Goal: Transaction & Acquisition: Purchase product/service

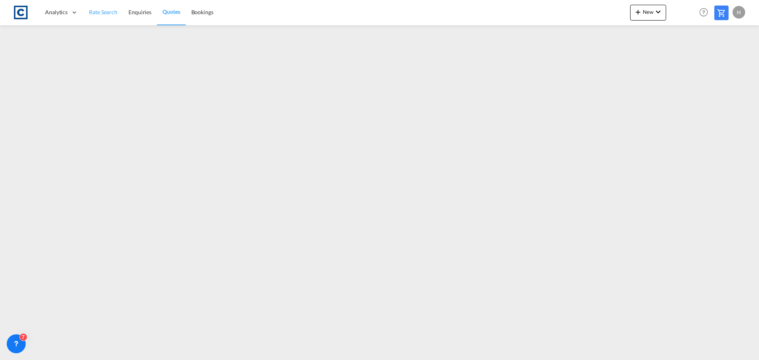
drag, startPoint x: 110, startPoint y: 12, endPoint x: 103, endPoint y: 17, distance: 8.5
click at [110, 12] on span "Rate Search" at bounding box center [103, 12] width 28 height 7
click at [720, 11] on md-icon at bounding box center [721, 12] width 9 height 9
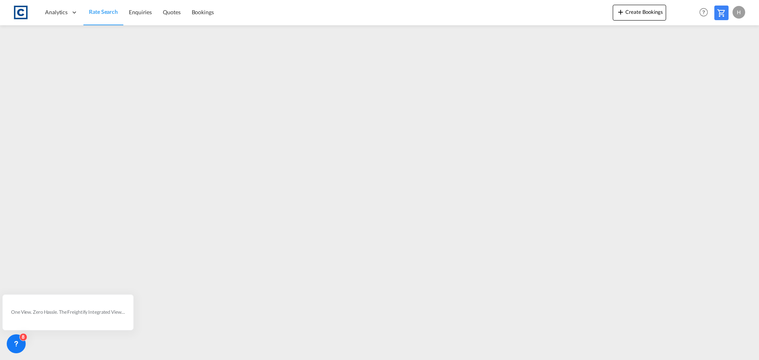
click at [725, 15] on md-icon at bounding box center [721, 12] width 9 height 9
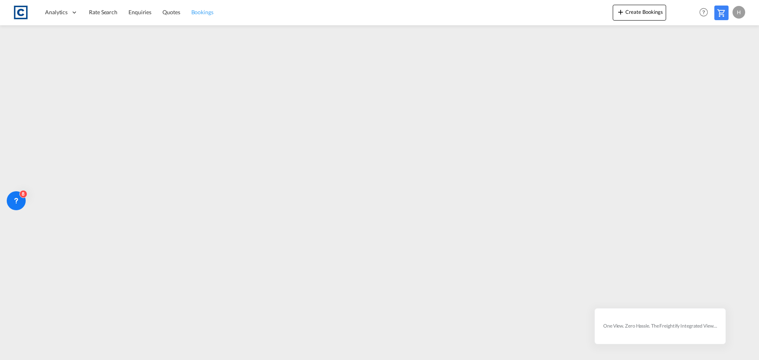
drag, startPoint x: 173, startPoint y: 13, endPoint x: 216, endPoint y: 8, distance: 42.6
click at [173, 13] on span "Quotes" at bounding box center [171, 12] width 17 height 7
drag, startPoint x: 87, startPoint y: 8, endPoint x: 111, endPoint y: 14, distance: 24.5
click at [87, 8] on link "Rate Search" at bounding box center [103, 13] width 40 height 26
click at [99, 10] on span "Rate Search" at bounding box center [103, 11] width 29 height 7
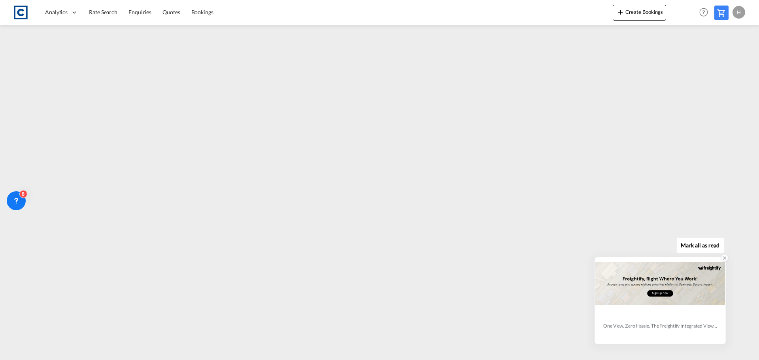
click at [721, 259] on div at bounding box center [724, 258] width 7 height 7
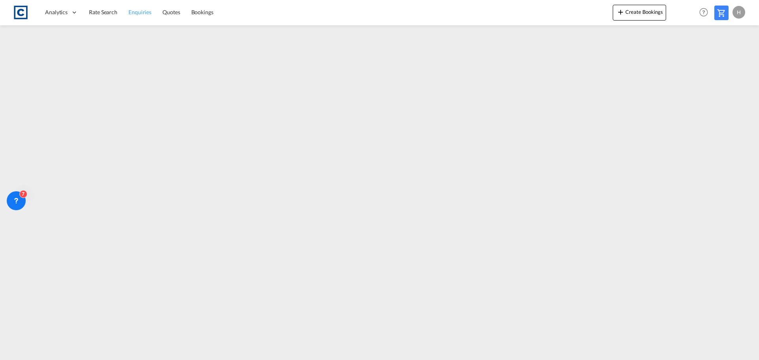
drag, startPoint x: 104, startPoint y: 16, endPoint x: 136, endPoint y: 25, distance: 32.7
click at [105, 16] on link "Rate Search" at bounding box center [103, 13] width 40 height 26
click at [171, 11] on span "Quotes" at bounding box center [171, 12] width 17 height 7
